Goal: Navigation & Orientation: Find specific page/section

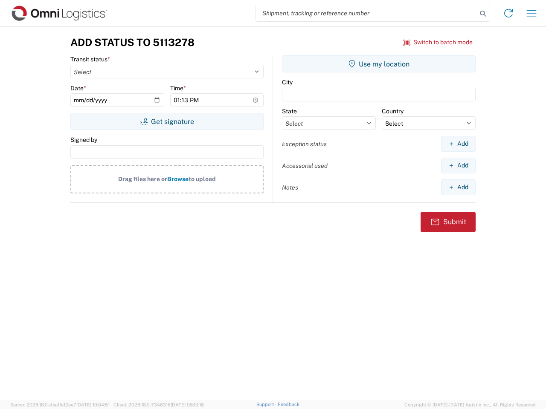
click at [366, 13] on input "search" at bounding box center [366, 13] width 221 height 16
click at [483, 14] on icon at bounding box center [483, 14] width 12 height 12
click at [508, 13] on icon at bounding box center [508, 13] width 14 height 14
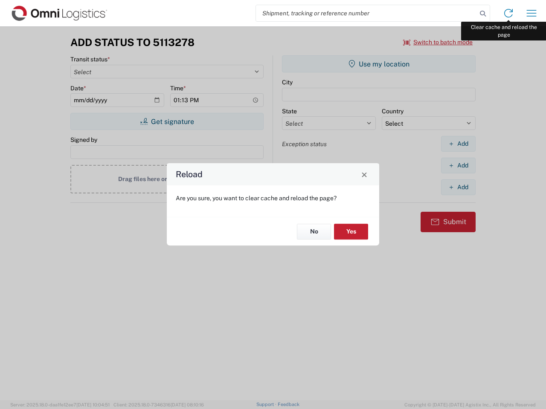
click at [531, 13] on div "Reload Are you sure, you want to clear cache and reload the page? No Yes" at bounding box center [273, 204] width 546 height 409
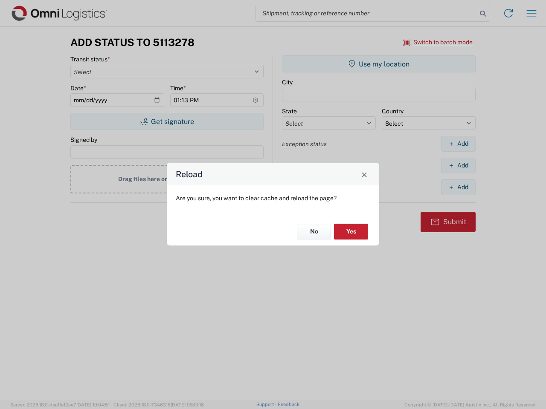
click at [438, 42] on div "Reload Are you sure, you want to clear cache and reload the page? No Yes" at bounding box center [273, 204] width 546 height 409
click at [167, 122] on div "Reload Are you sure, you want to clear cache and reload the page? No Yes" at bounding box center [273, 204] width 546 height 409
click at [379, 64] on div "Reload Are you sure, you want to clear cache and reload the page? No Yes" at bounding box center [273, 204] width 546 height 409
click at [458, 144] on div "Reload Are you sure, you want to clear cache and reload the page? No Yes" at bounding box center [273, 204] width 546 height 409
click at [458, 165] on div "Reload Are you sure, you want to clear cache and reload the page? No Yes" at bounding box center [273, 204] width 546 height 409
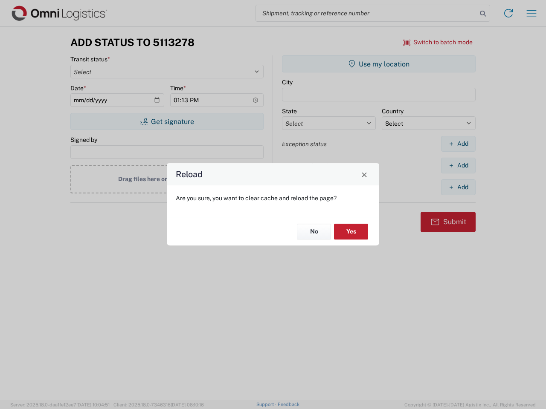
click at [458, 187] on div "Reload Are you sure, you want to clear cache and reload the page? No Yes" at bounding box center [273, 204] width 546 height 409
